Goal: Task Accomplishment & Management: Manage account settings

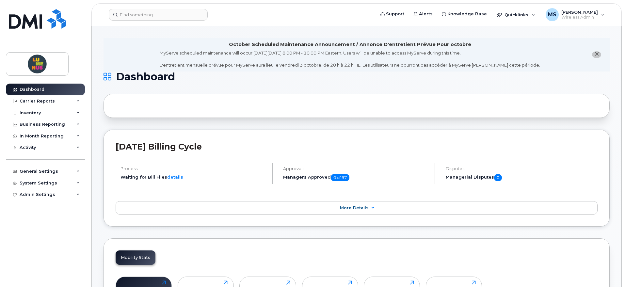
click at [155, 6] on header "Support Alerts Knowledge Base Quicklinks Suspend / Cancel Device Change SIM Car…" at bounding box center [356, 14] width 530 height 23
click at [154, 10] on input at bounding box center [158, 15] width 99 height 12
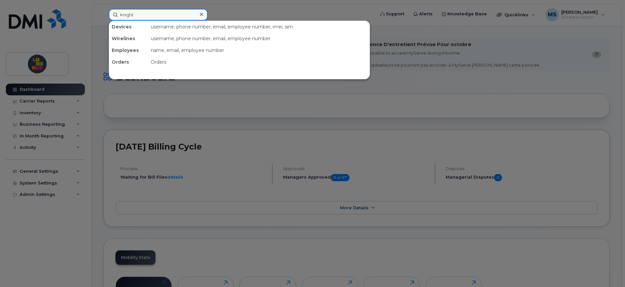
type input "knight"
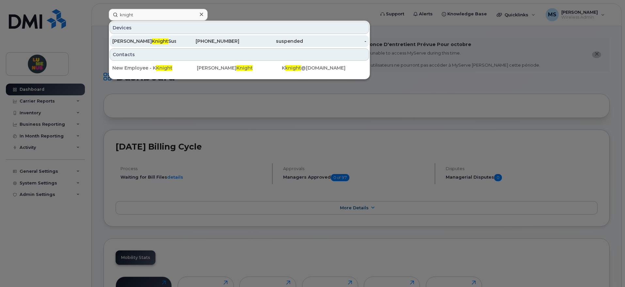
click at [162, 40] on div "[PERSON_NAME] Suspended [DATE] Due to Lack of Usage" at bounding box center [144, 41] width 64 height 7
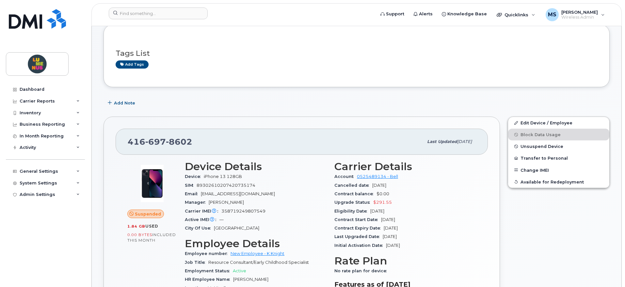
scroll to position [82, 0]
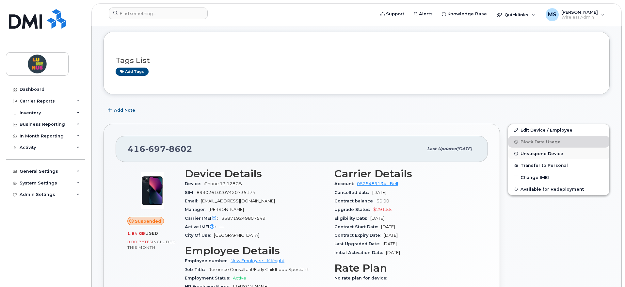
click at [546, 153] on span "Unsuspend Device" at bounding box center [542, 153] width 43 height 5
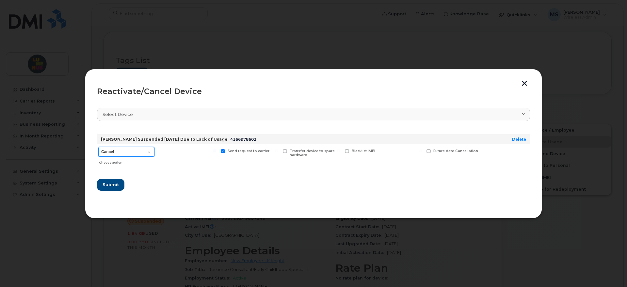
click at [151, 152] on select "Cancel Suspend - Extend Suspension Reactivate" at bounding box center [126, 152] width 56 height 10
select select "[object Object]"
click at [98, 147] on select "Cancel Suspend - Extend Suspension Reactivate" at bounding box center [126, 152] width 56 height 10
click at [115, 184] on span "Submit" at bounding box center [110, 185] width 16 height 6
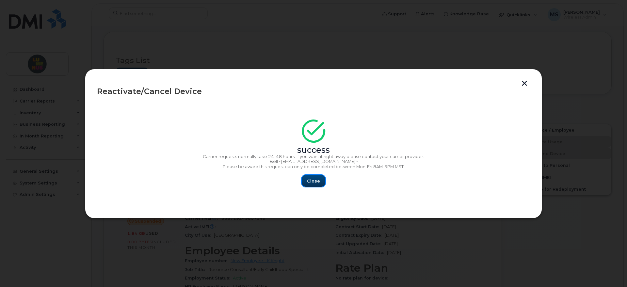
click at [308, 180] on span "Close" at bounding box center [313, 181] width 13 height 6
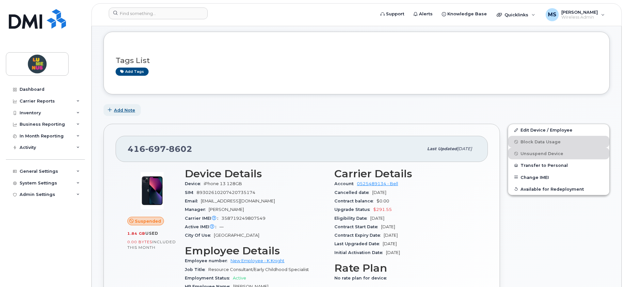
click at [132, 110] on span "Add Note" at bounding box center [124, 110] width 21 height 6
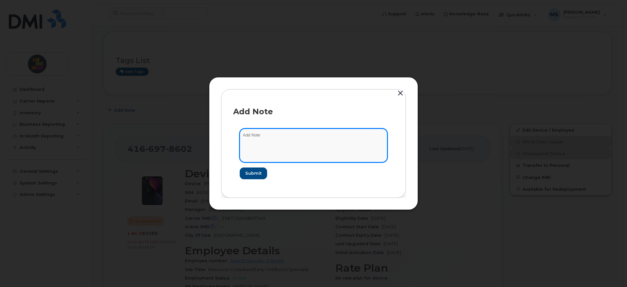
click at [322, 136] on textarea at bounding box center [314, 145] width 148 height 33
type textarea "Reactivate as per T2509-0194. Requested by user and [PERSON_NAME]."
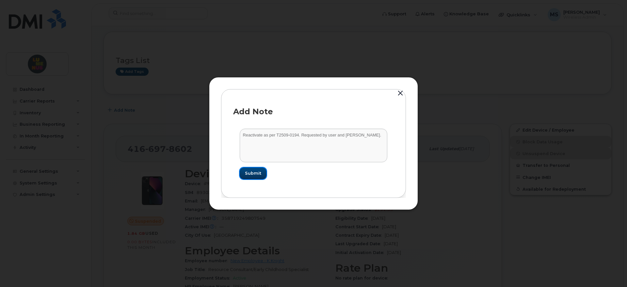
click at [251, 175] on span "Submit" at bounding box center [253, 173] width 16 height 6
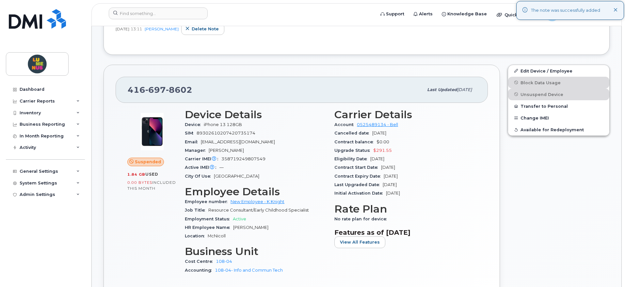
scroll to position [204, 0]
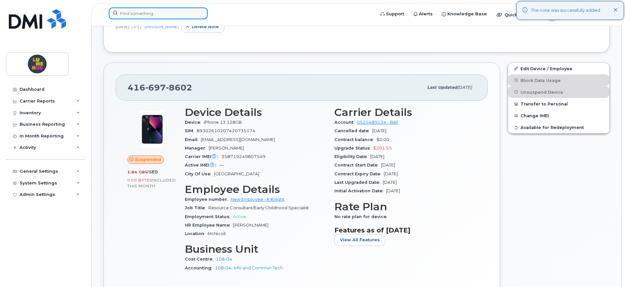
click at [158, 14] on input at bounding box center [158, 14] width 99 height 12
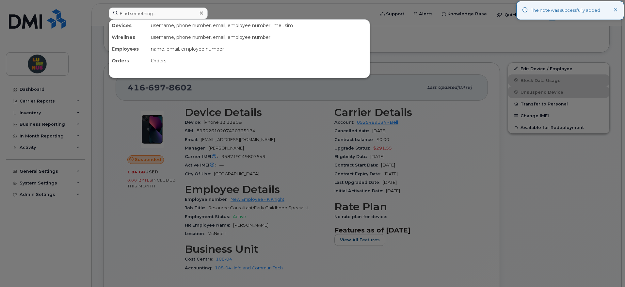
click at [57, 28] on div at bounding box center [312, 143] width 625 height 287
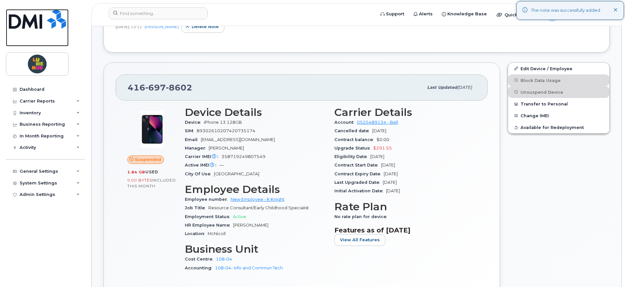
click at [53, 24] on img at bounding box center [37, 19] width 57 height 20
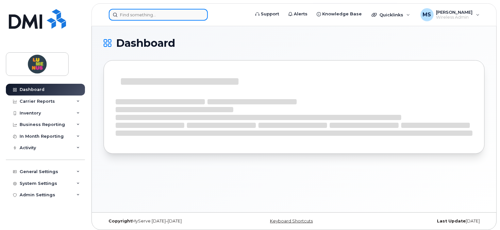
click at [119, 13] on input at bounding box center [158, 15] width 99 height 12
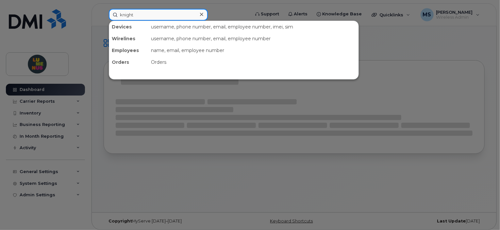
type input "knight"
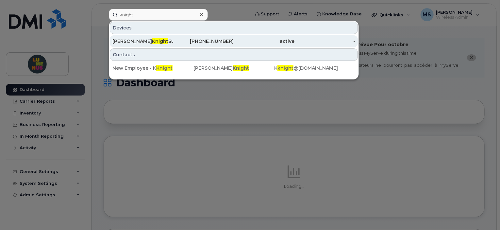
click at [164, 41] on div "Kacy-Ann Knight Suspended Aug 28/2025 Due to Lack of Usage" at bounding box center [142, 41] width 61 height 7
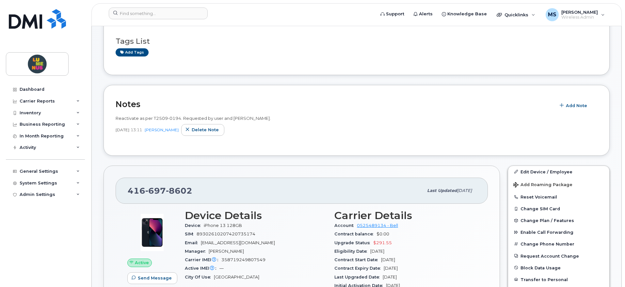
scroll to position [163, 0]
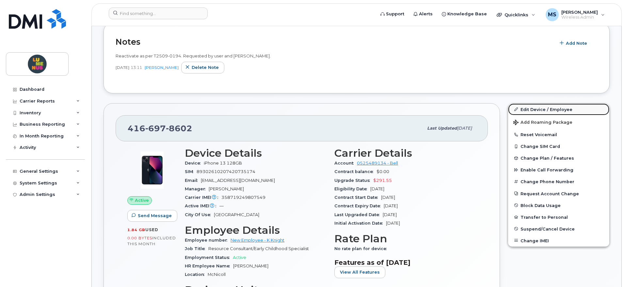
click at [526, 108] on link "Edit Device / Employee" at bounding box center [558, 110] width 101 height 12
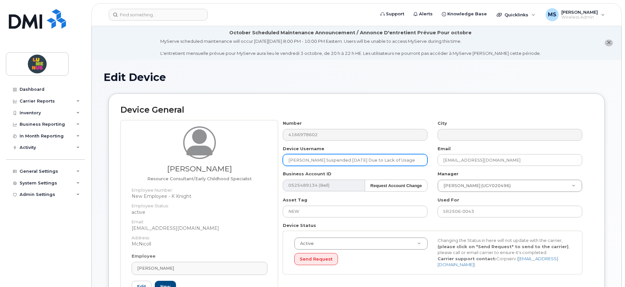
click at [310, 160] on input "[PERSON_NAME] Suspended [DATE] Due to Lack of Usage" at bounding box center [355, 160] width 145 height 12
drag, startPoint x: 326, startPoint y: 159, endPoint x: 468, endPoint y: 153, distance: 142.8
click at [468, 153] on div "Number 4166978602 City Device Username Kacy-Ann Knight Suspended Aug 28/2025 Du…" at bounding box center [433, 199] width 310 height 159
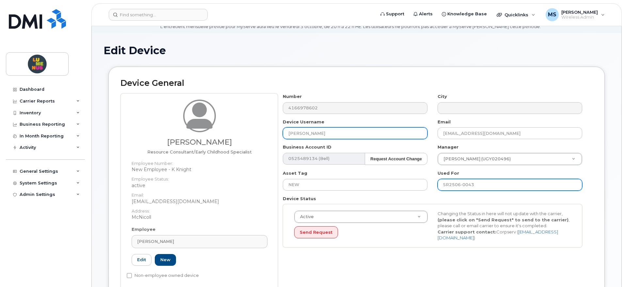
scroll to position [41, 0]
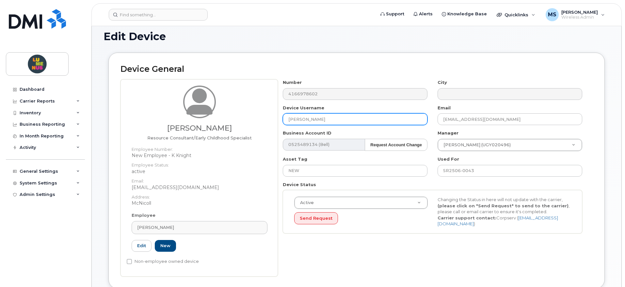
type input "Kacy-Ann Knight"
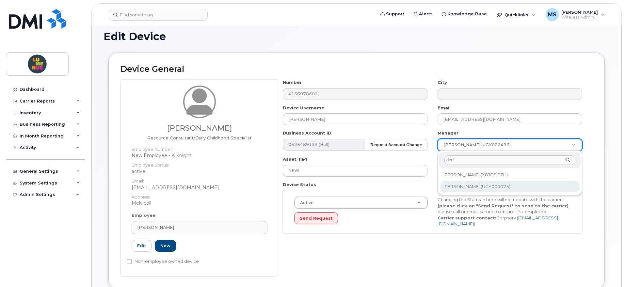
type input "deni"
type input "2975975"
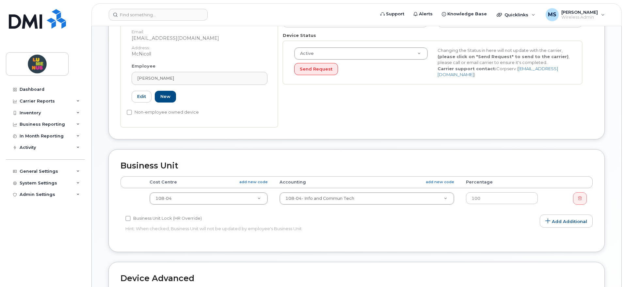
scroll to position [204, 0]
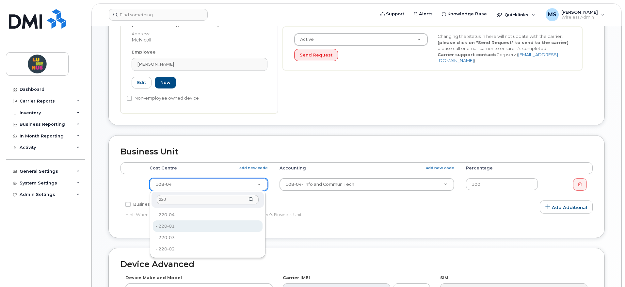
type input "220"
type input "4299283"
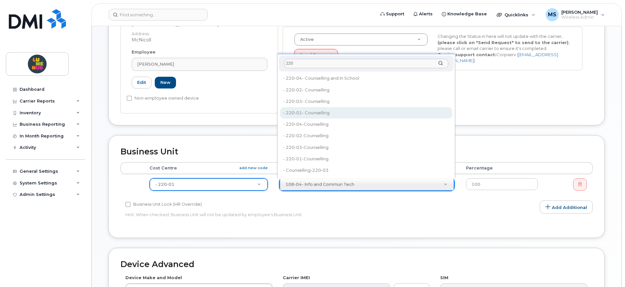
type input "220"
type input "35502068"
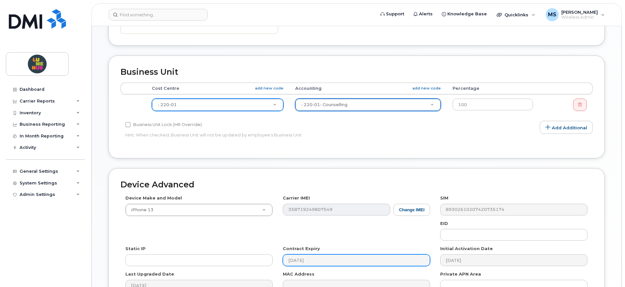
scroll to position [360, 0]
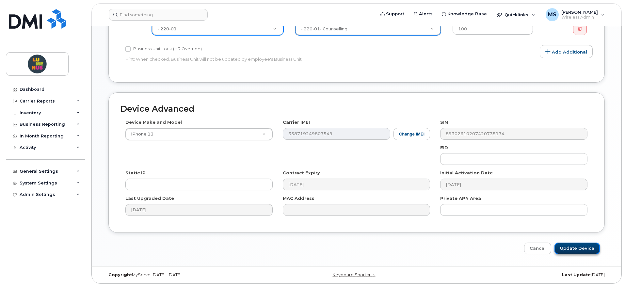
click at [569, 249] on input "Update Device" at bounding box center [577, 249] width 45 height 12
type input "Saving..."
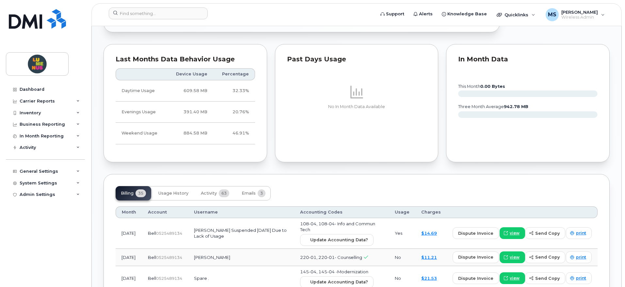
scroll to position [490, 0]
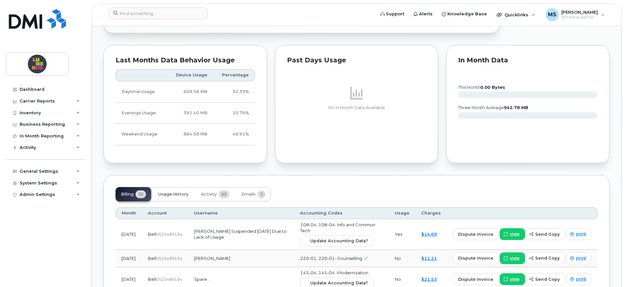
click at [192, 193] on button "Usage History" at bounding box center [173, 194] width 40 height 14
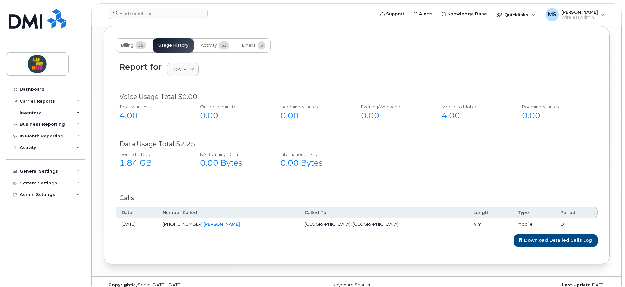
scroll to position [649, 0]
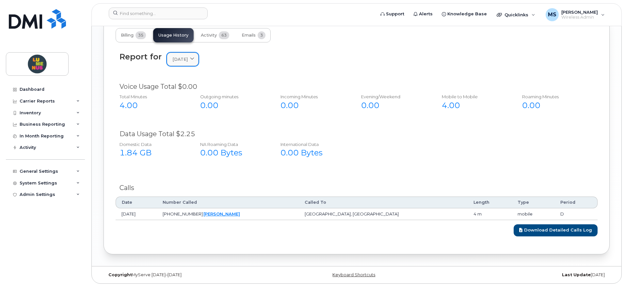
click at [194, 57] on icon at bounding box center [192, 59] width 4 height 4
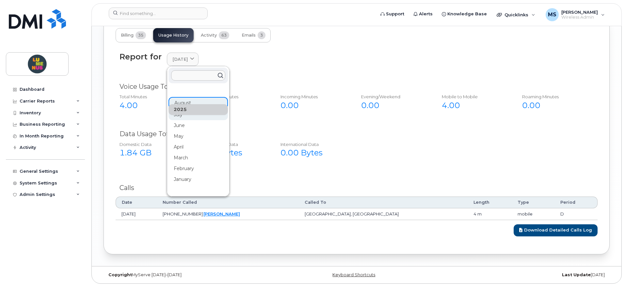
click at [198, 116] on div "July" at bounding box center [198, 114] width 59 height 11
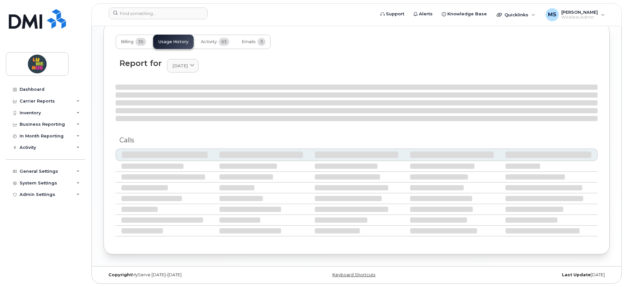
scroll to position [637, 0]
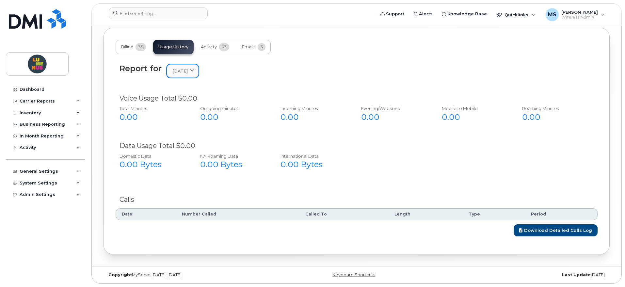
click at [194, 69] on icon at bounding box center [192, 71] width 4 height 4
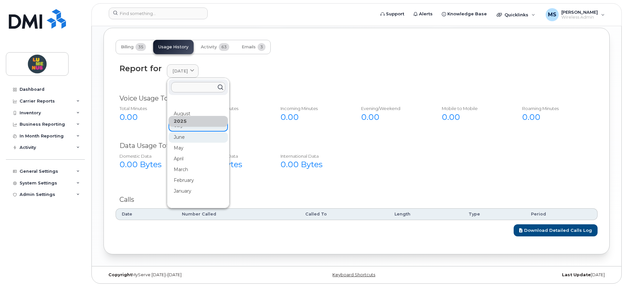
click at [189, 139] on div "June" at bounding box center [198, 137] width 59 height 11
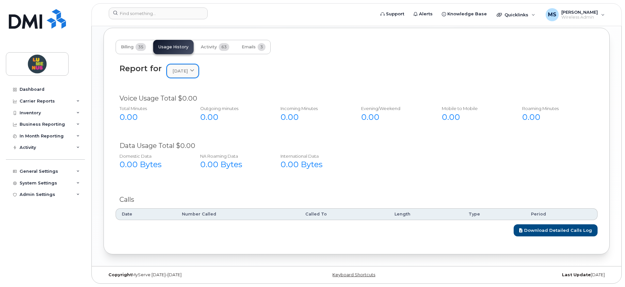
click at [194, 69] on icon at bounding box center [192, 71] width 4 height 4
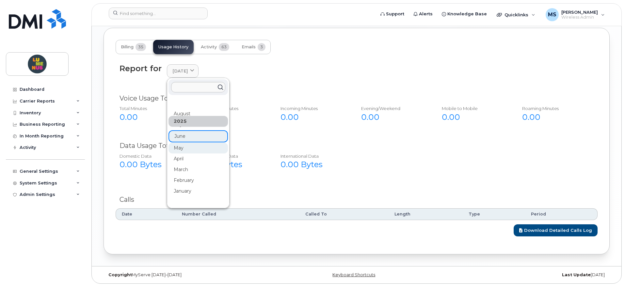
click at [190, 149] on div "May" at bounding box center [198, 148] width 59 height 11
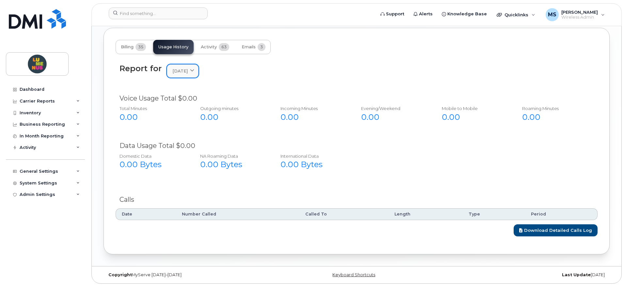
click at [194, 70] on icon at bounding box center [192, 71] width 4 height 4
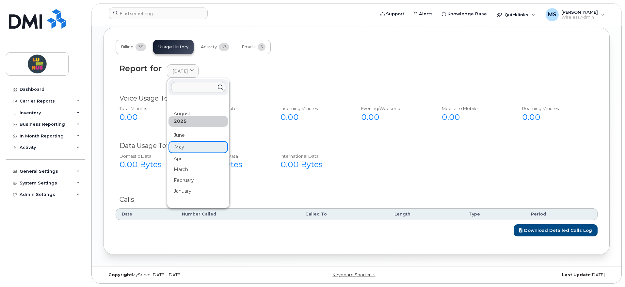
click at [196, 158] on div "April" at bounding box center [198, 158] width 59 height 11
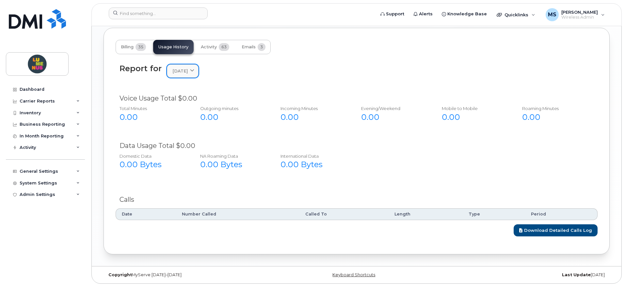
click at [195, 71] on span at bounding box center [192, 71] width 6 height 6
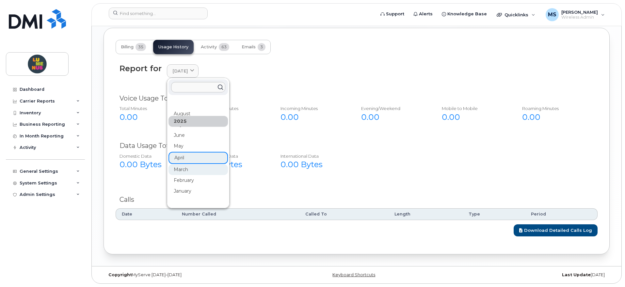
click at [192, 166] on div "March" at bounding box center [198, 169] width 59 height 11
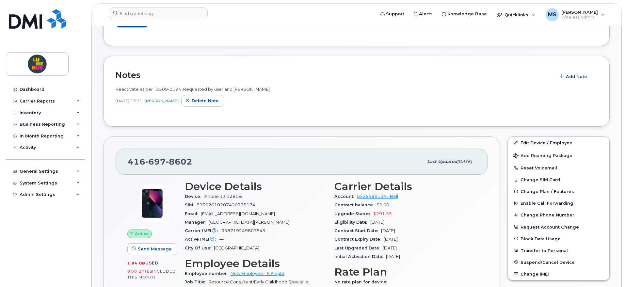
scroll to position [106, 0]
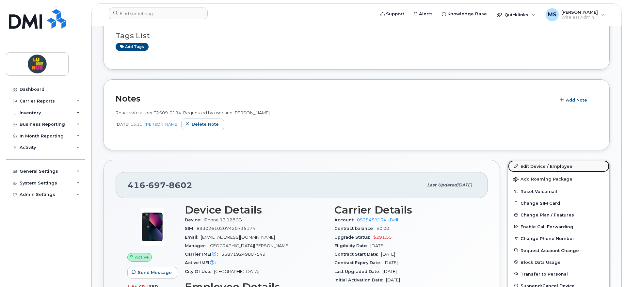
click at [534, 164] on link "Edit Device / Employee" at bounding box center [558, 166] width 101 height 12
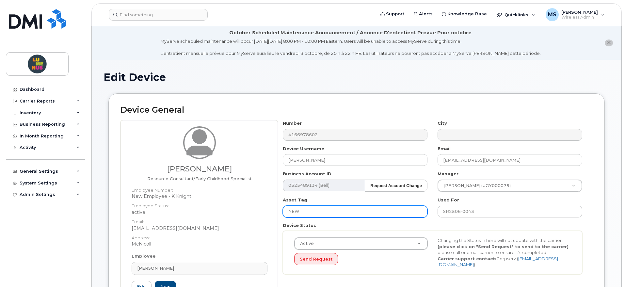
drag, startPoint x: 341, startPoint y: 211, endPoint x: 279, endPoint y: 205, distance: 62.3
click at [274, 205] on div "[PERSON_NAME] Resource Consultant/Early Childhood Specialist Employee Number: N…" at bounding box center [357, 218] width 472 height 197
paste input "H14HM62DC"
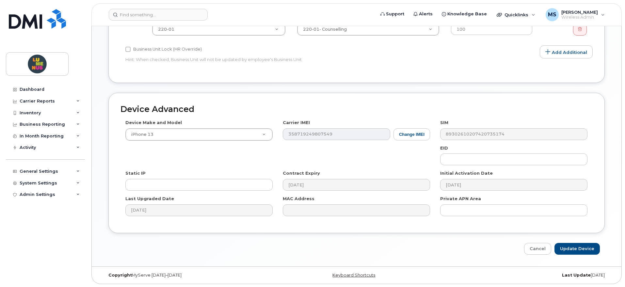
scroll to position [360, 0]
type input "H14HM62DCW"
click at [568, 247] on input "Update Device" at bounding box center [577, 249] width 45 height 12
type input "Saving..."
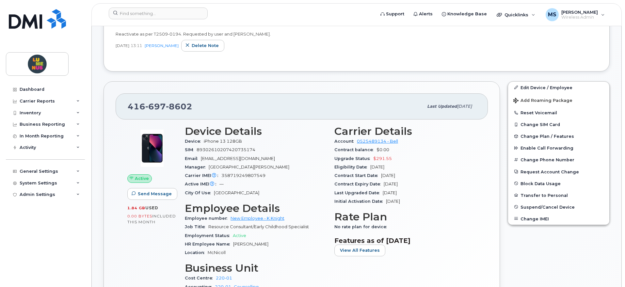
scroll to position [204, 0]
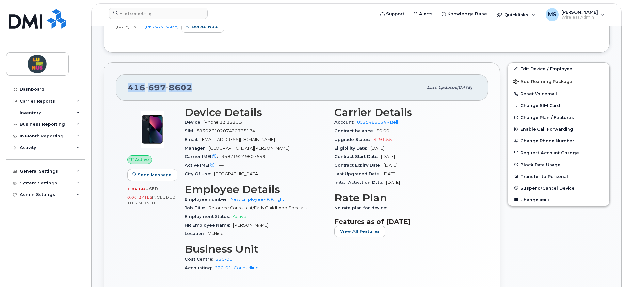
drag, startPoint x: 198, startPoint y: 85, endPoint x: 125, endPoint y: 88, distance: 72.6
click at [125, 88] on div "[PHONE_NUMBER] Last updated [DATE]" at bounding box center [302, 87] width 372 height 26
copy span "[PHONE_NUMBER]"
